Goal: Contribute content: Add original content to the website for others to see

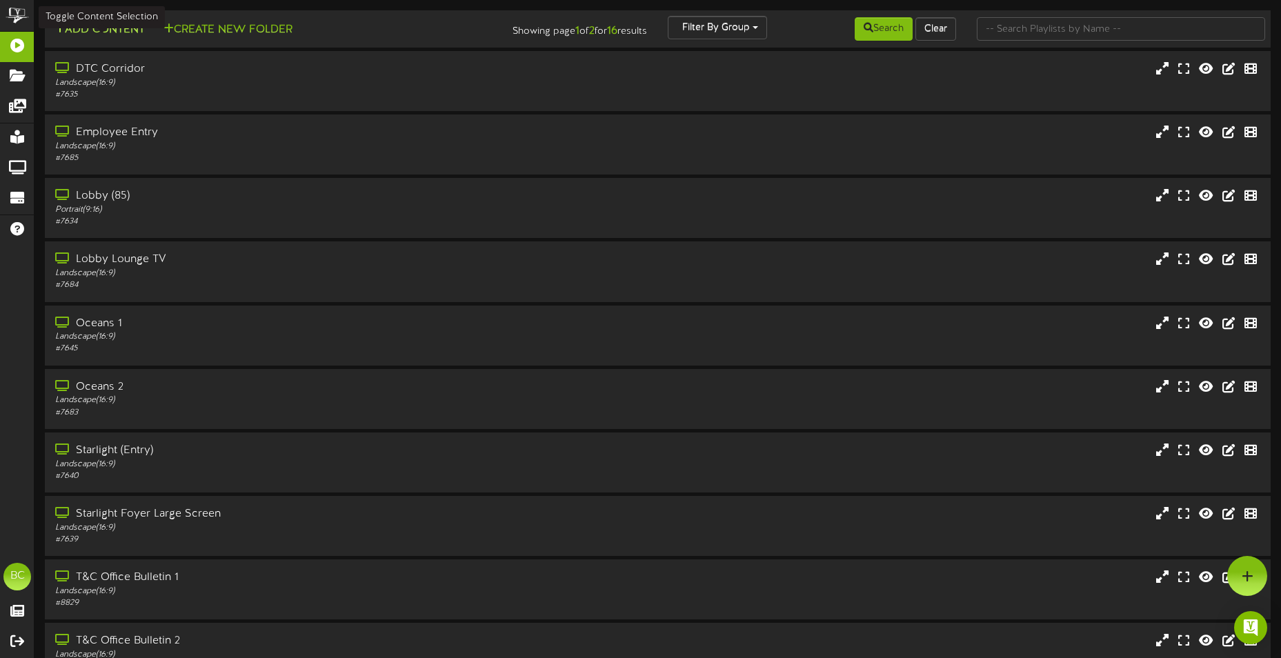
click at [141, 21] on button "Add Content" at bounding box center [99, 29] width 99 height 17
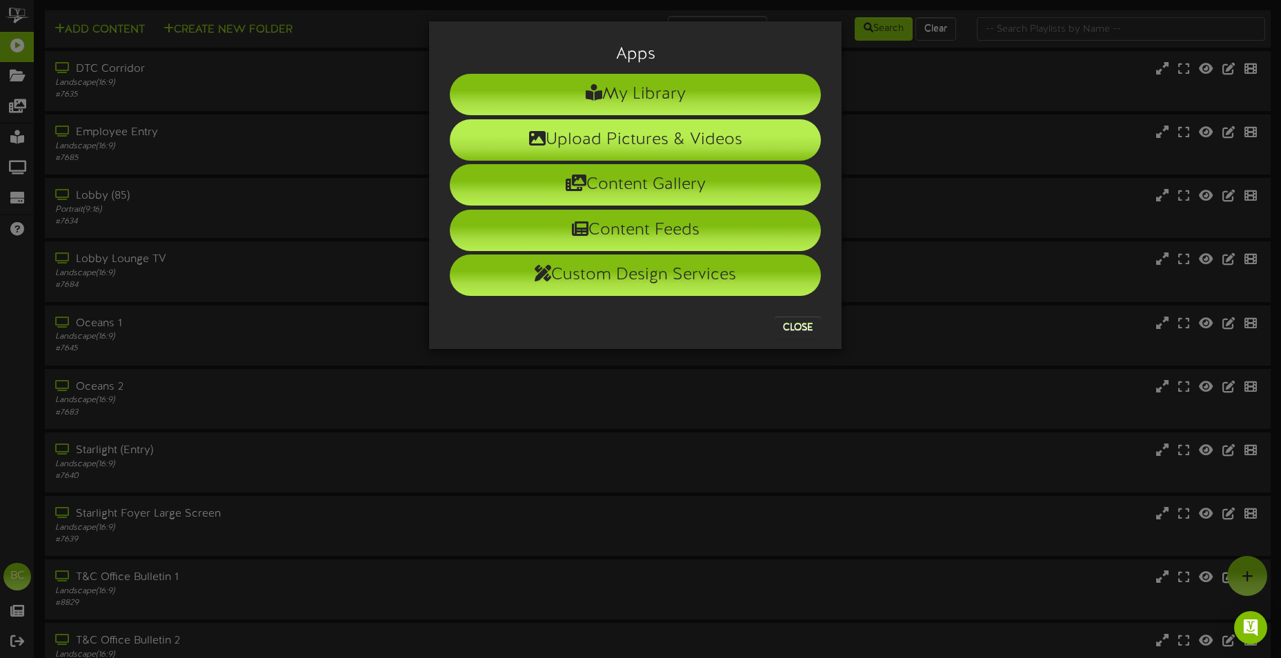
click at [532, 132] on icon at bounding box center [537, 138] width 17 height 17
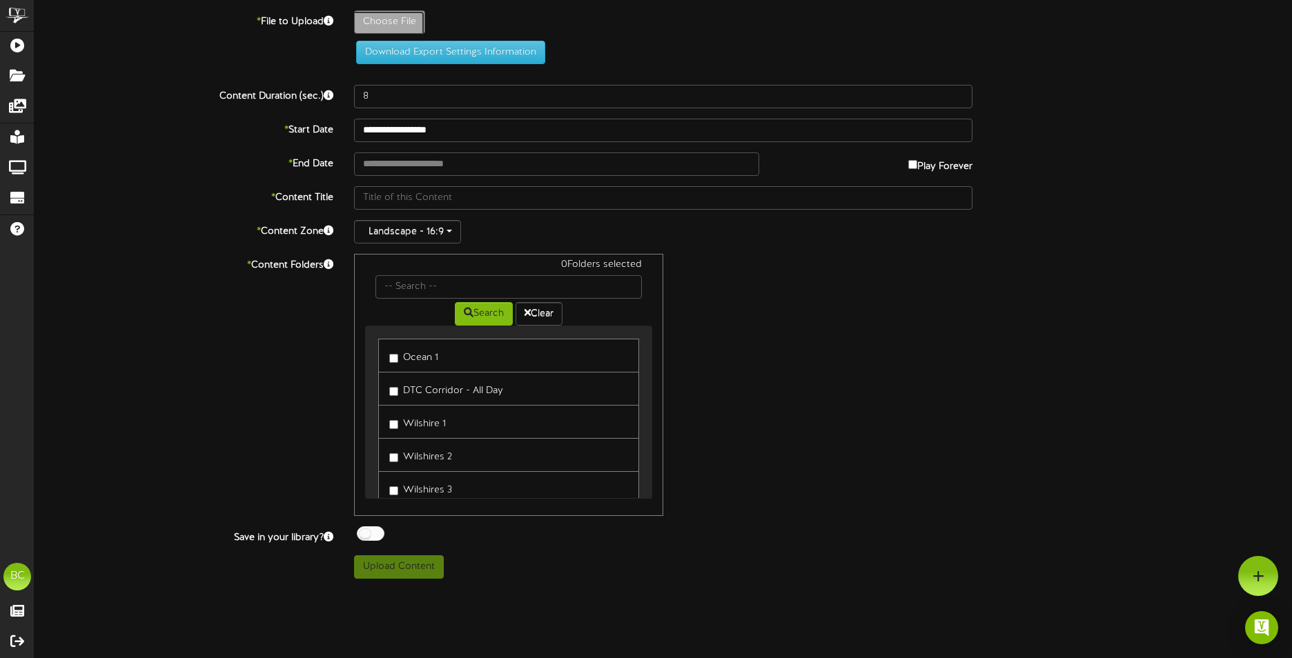
type input "**********"
type input "PinkWhiteSimpleBreastCancerAwarenessFacebookPost"
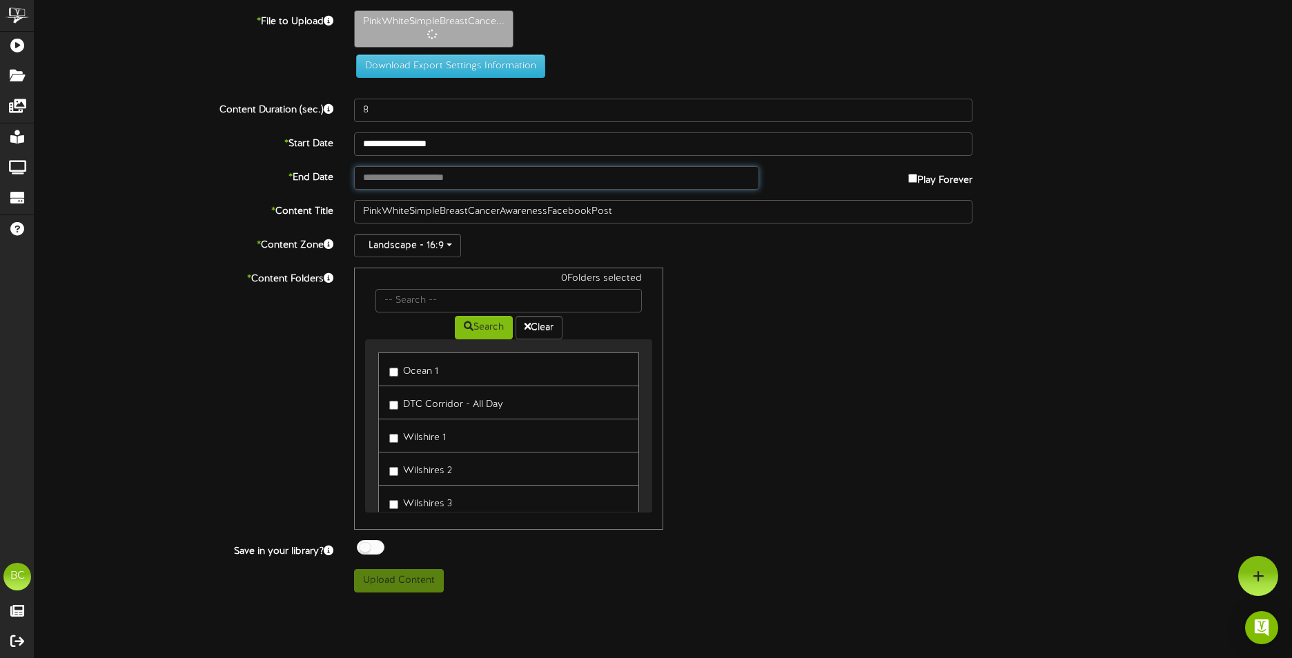
click at [494, 177] on input "text" at bounding box center [556, 177] width 405 height 23
type input "**********"
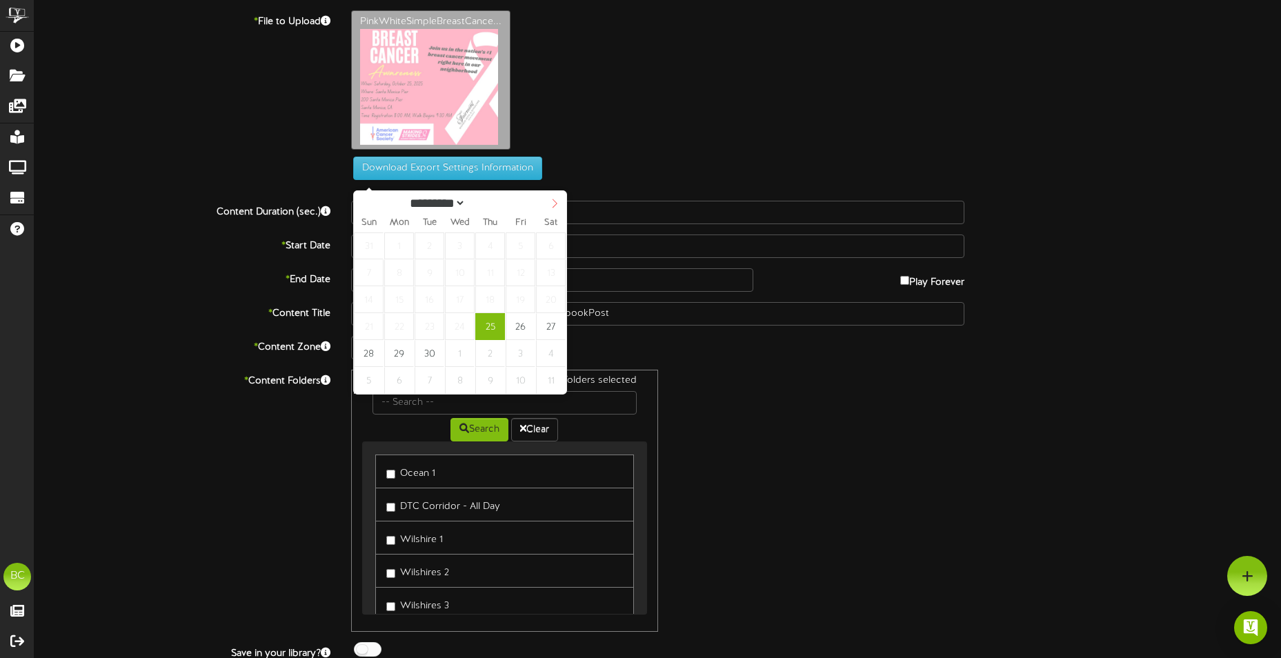
select select "*"
click at [555, 208] on icon at bounding box center [555, 204] width 10 height 10
type input "**********"
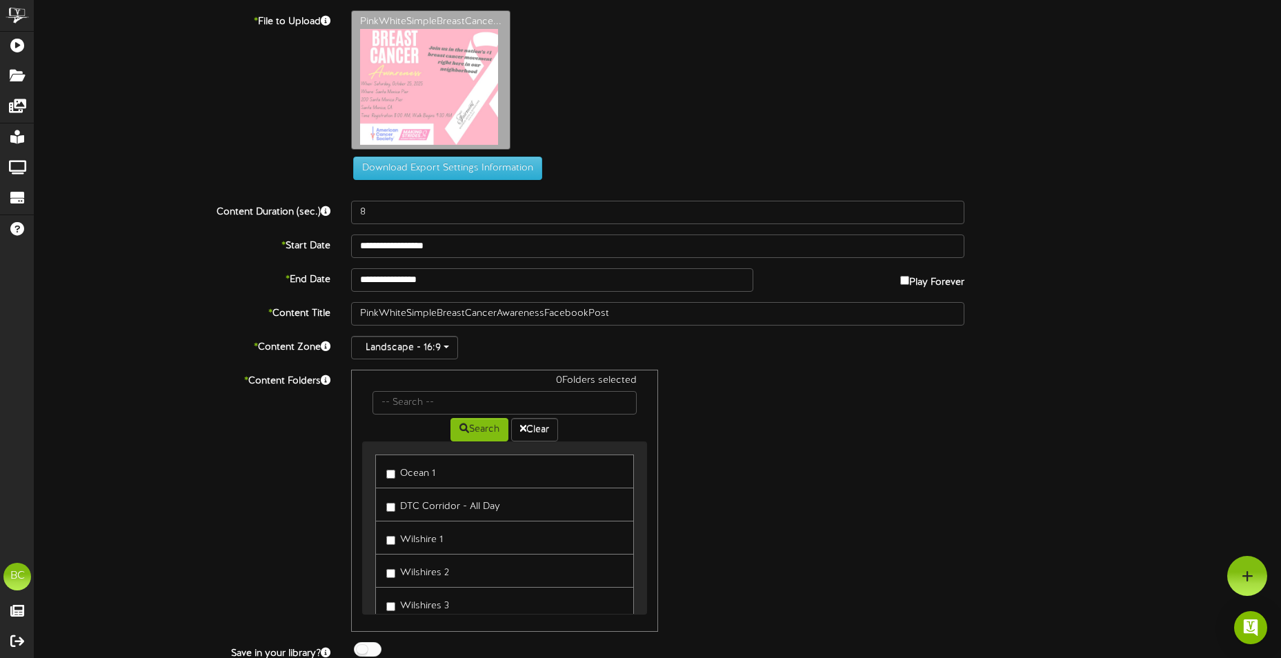
click at [838, 437] on div "0 Folders selected Search Clear Ocean 1 DTC Corridor - All Day Wilshire 1 [GEOG…" at bounding box center [658, 501] width 634 height 262
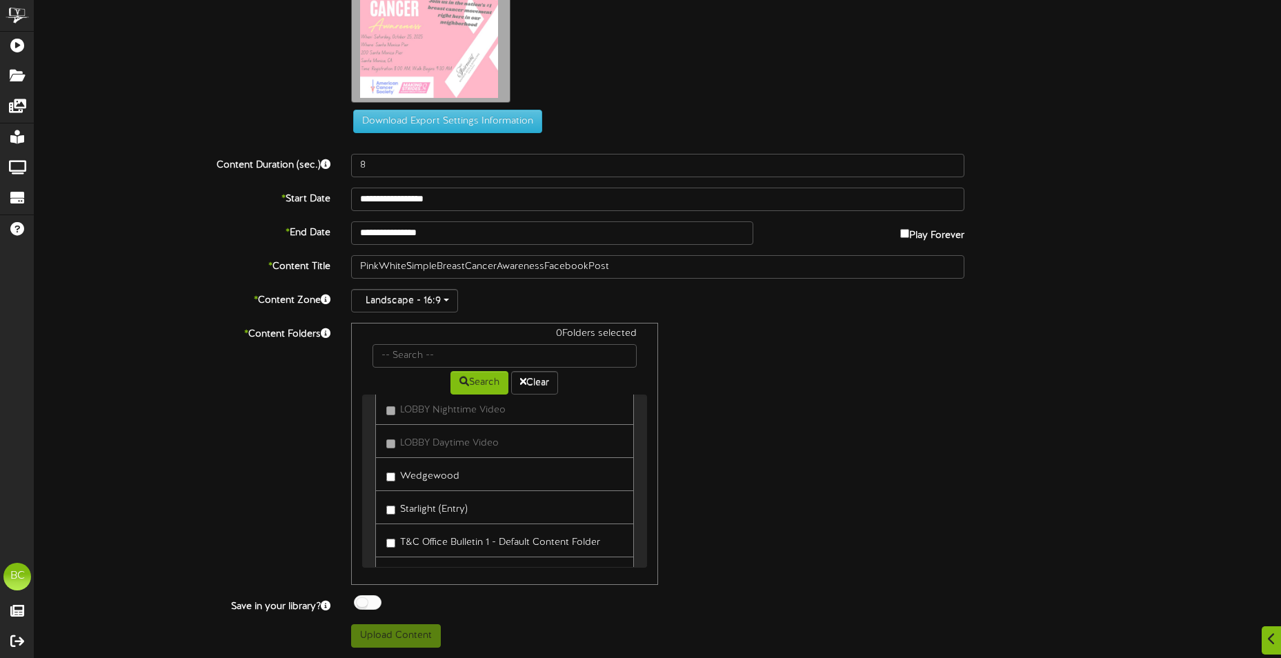
scroll to position [552, 0]
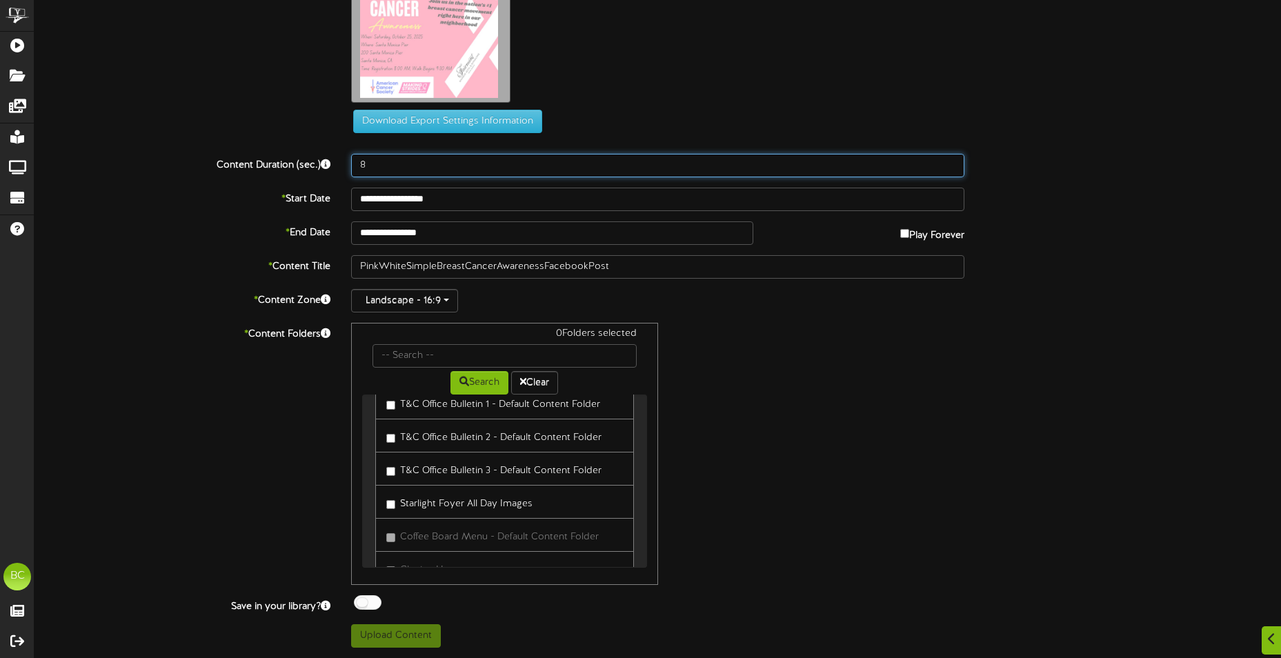
drag, startPoint x: 375, startPoint y: 177, endPoint x: 323, endPoint y: 166, distance: 52.8
click at [323, 166] on div "Content Duration (sec.) 8" at bounding box center [658, 165] width 1268 height 23
type input "0"
type input "15"
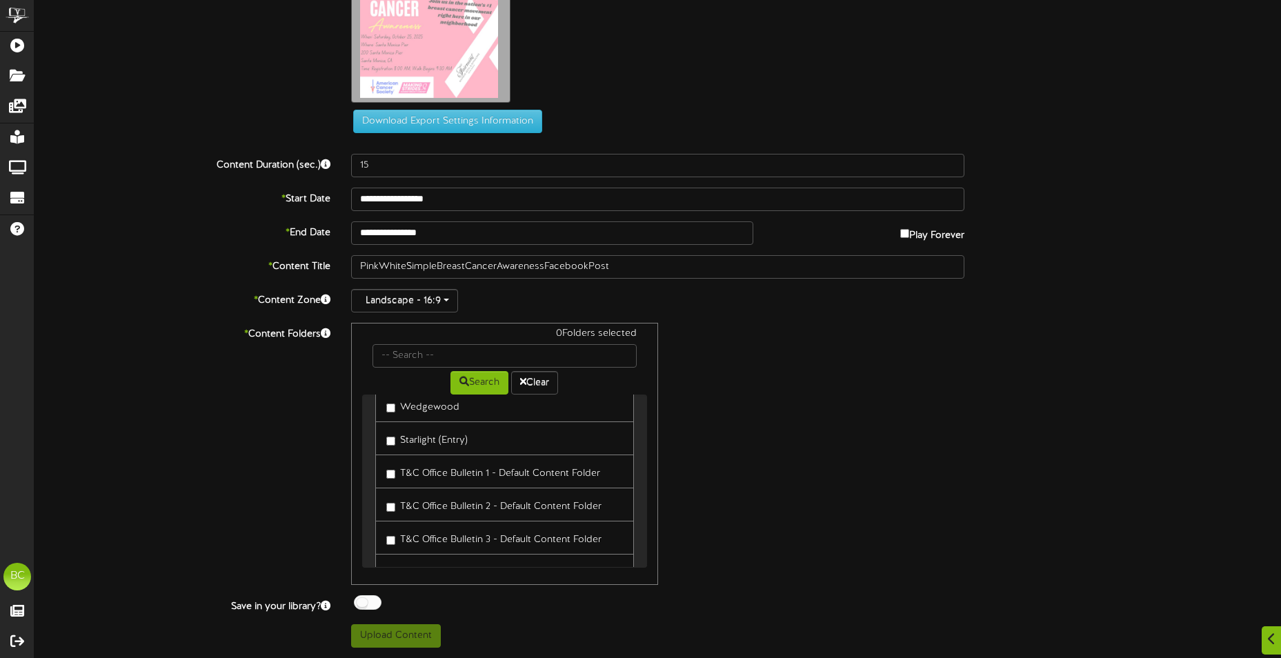
click at [460, 475] on label "T&C Office Bulletin 1 - Default Content Folder" at bounding box center [493, 471] width 214 height 19
click at [461, 509] on label "T&C Office Bulletin 2 - Default Content Folder" at bounding box center [493, 504] width 215 height 19
click at [427, 634] on button "Upload Content" at bounding box center [396, 635] width 90 height 23
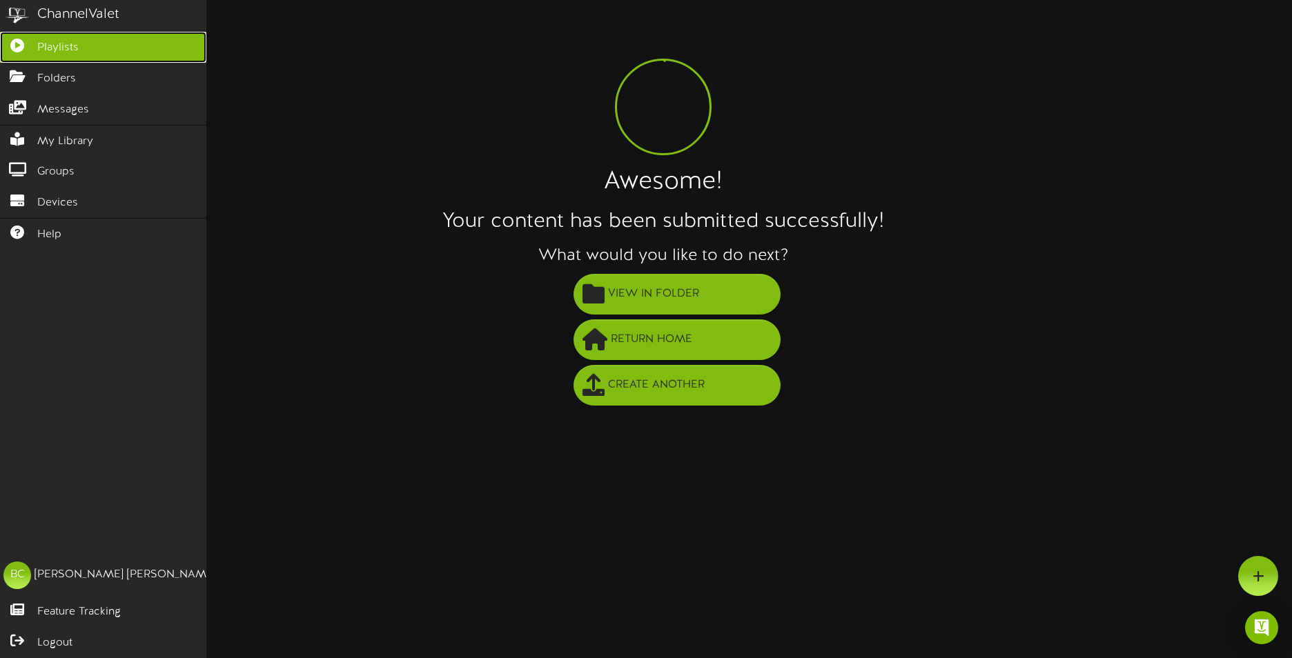
click at [79, 55] on link "Playlists" at bounding box center [103, 47] width 206 height 31
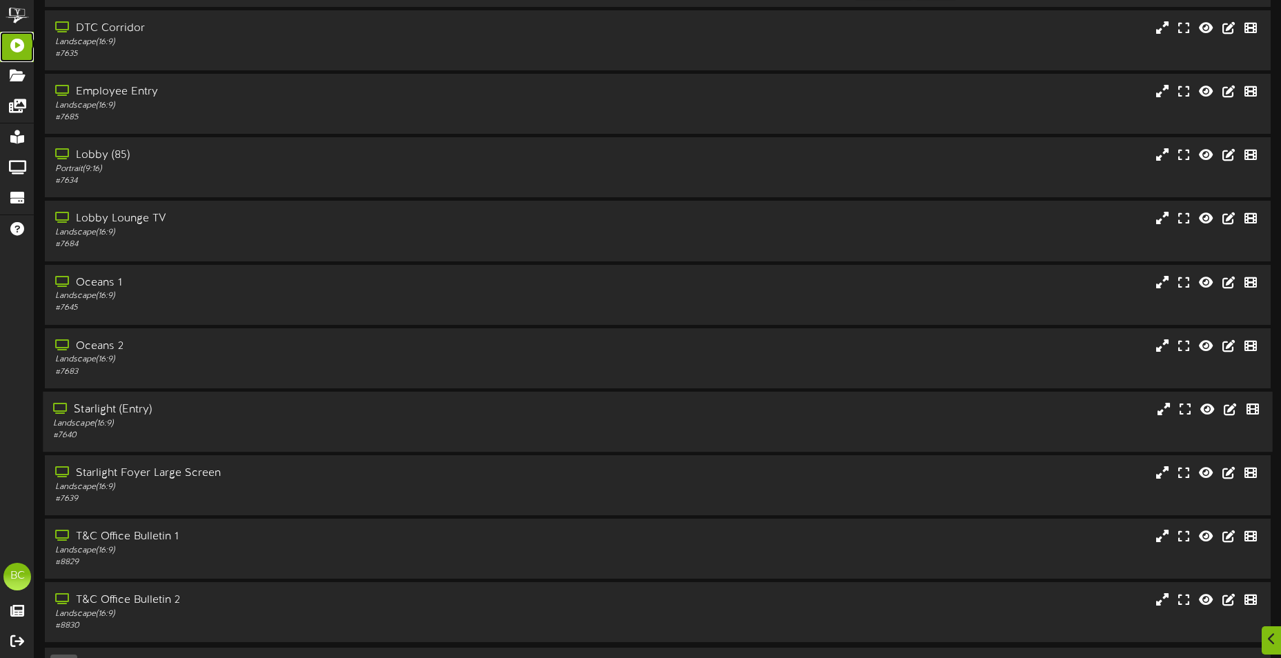
scroll to position [82, 0]
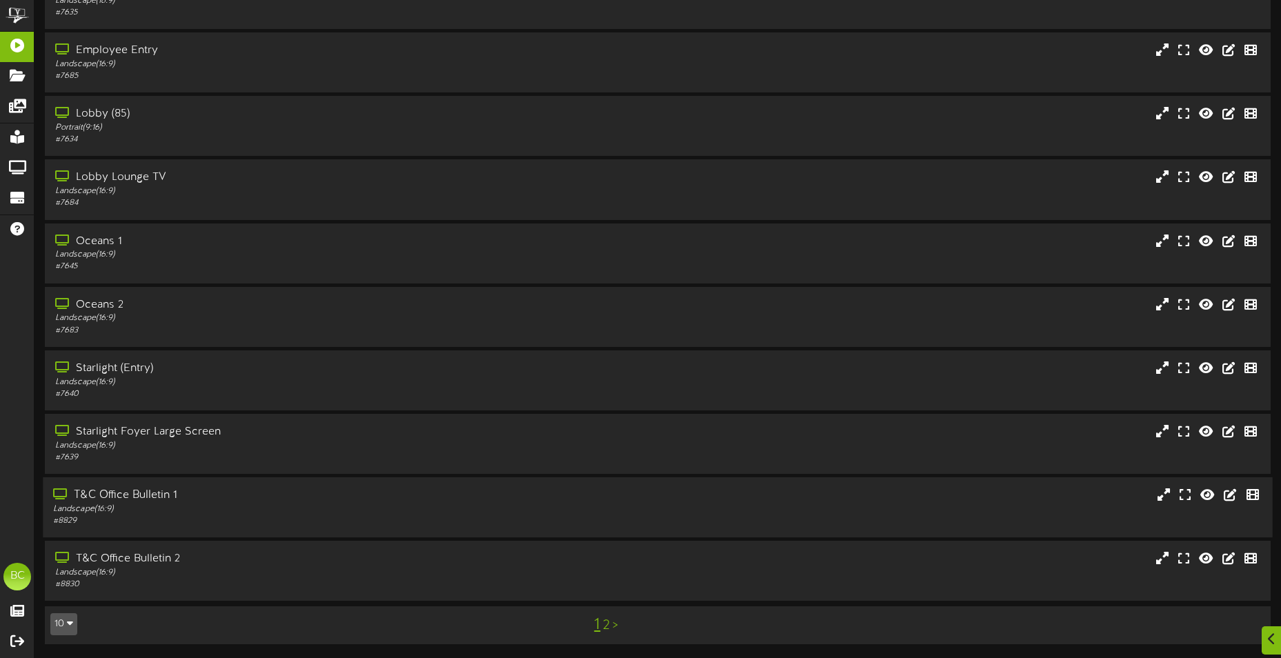
click at [213, 499] on div "T&C Office Bulletin 1" at bounding box center [299, 496] width 492 height 16
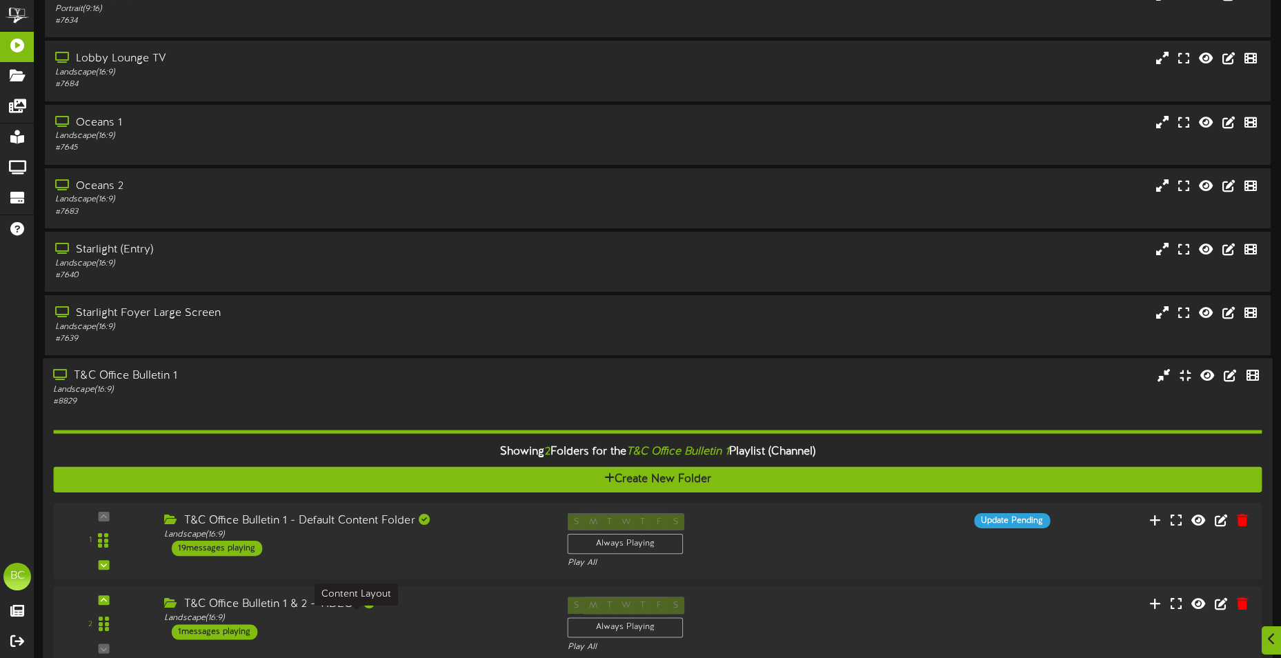
scroll to position [344, 0]
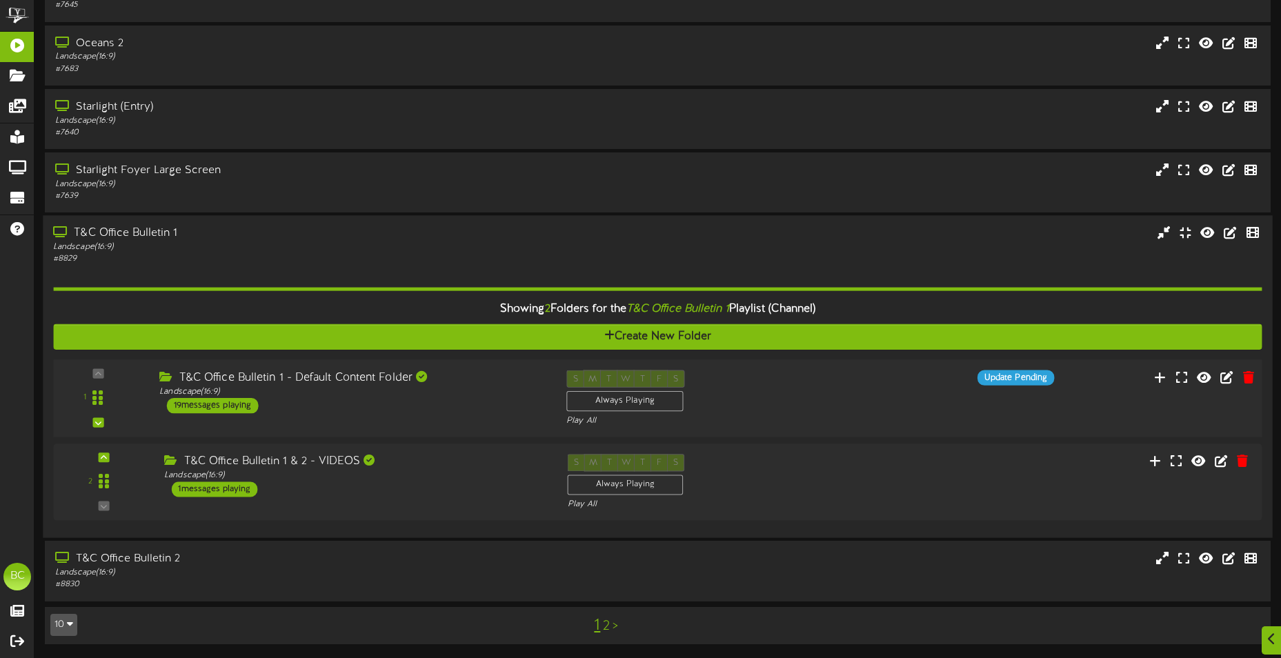
click at [229, 377] on div "T&C Office Bulletin 1 - Default Content Folder" at bounding box center [352, 378] width 386 height 16
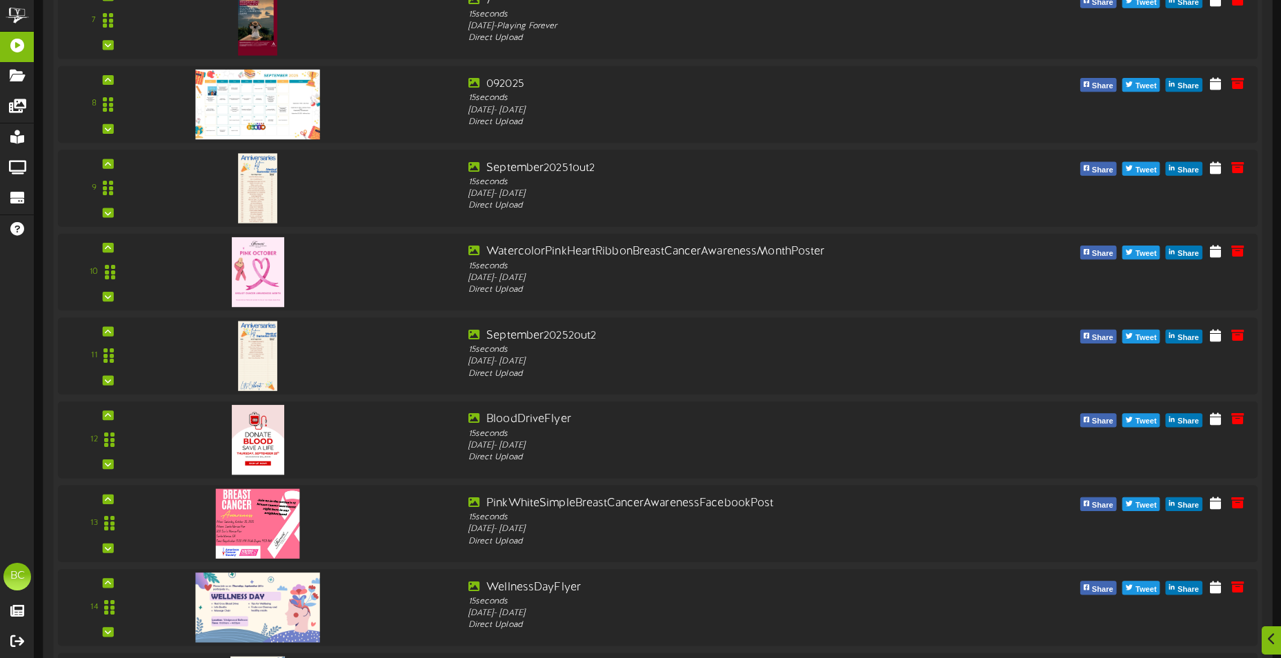
scroll to position [1379, 0]
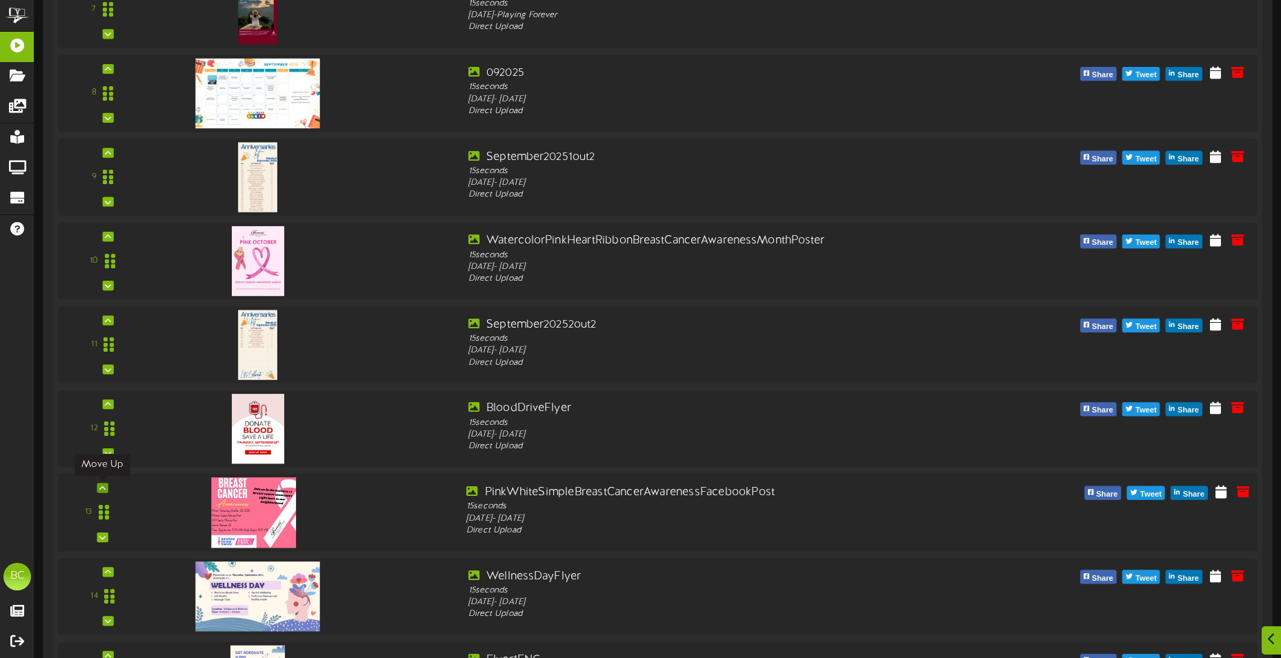
click at [100, 485] on icon at bounding box center [102, 487] width 6 height 7
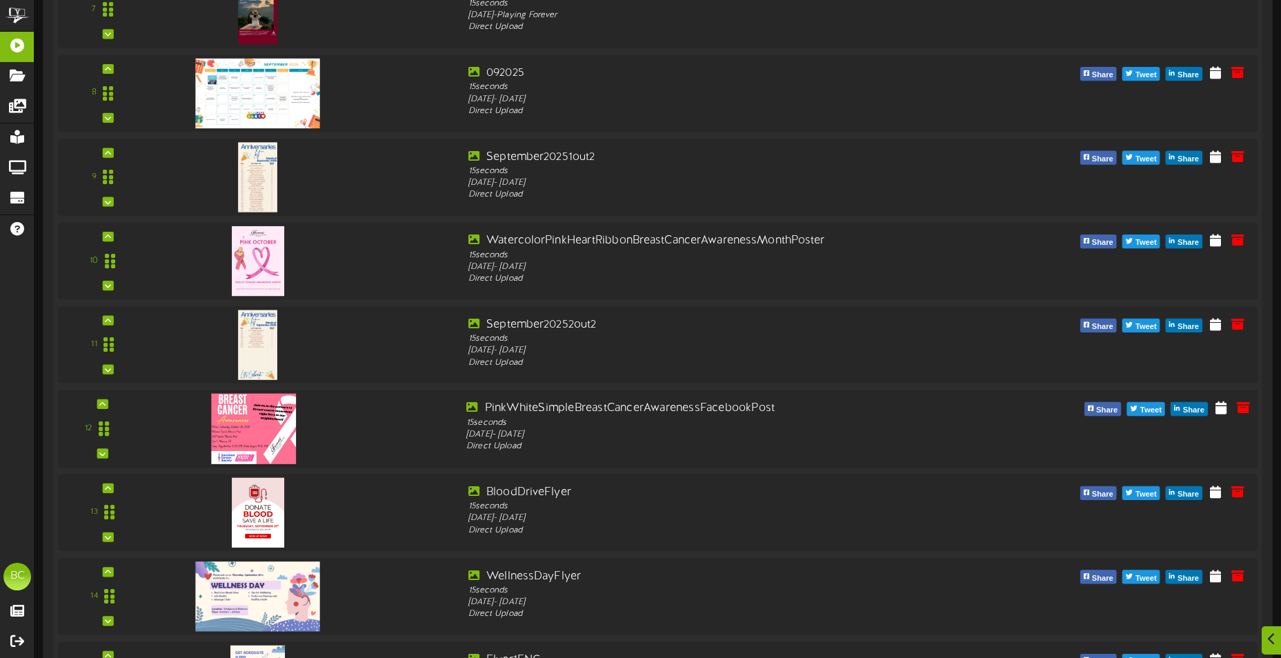
click at [253, 423] on img at bounding box center [254, 428] width 84 height 70
